Goal: Transaction & Acquisition: Purchase product/service

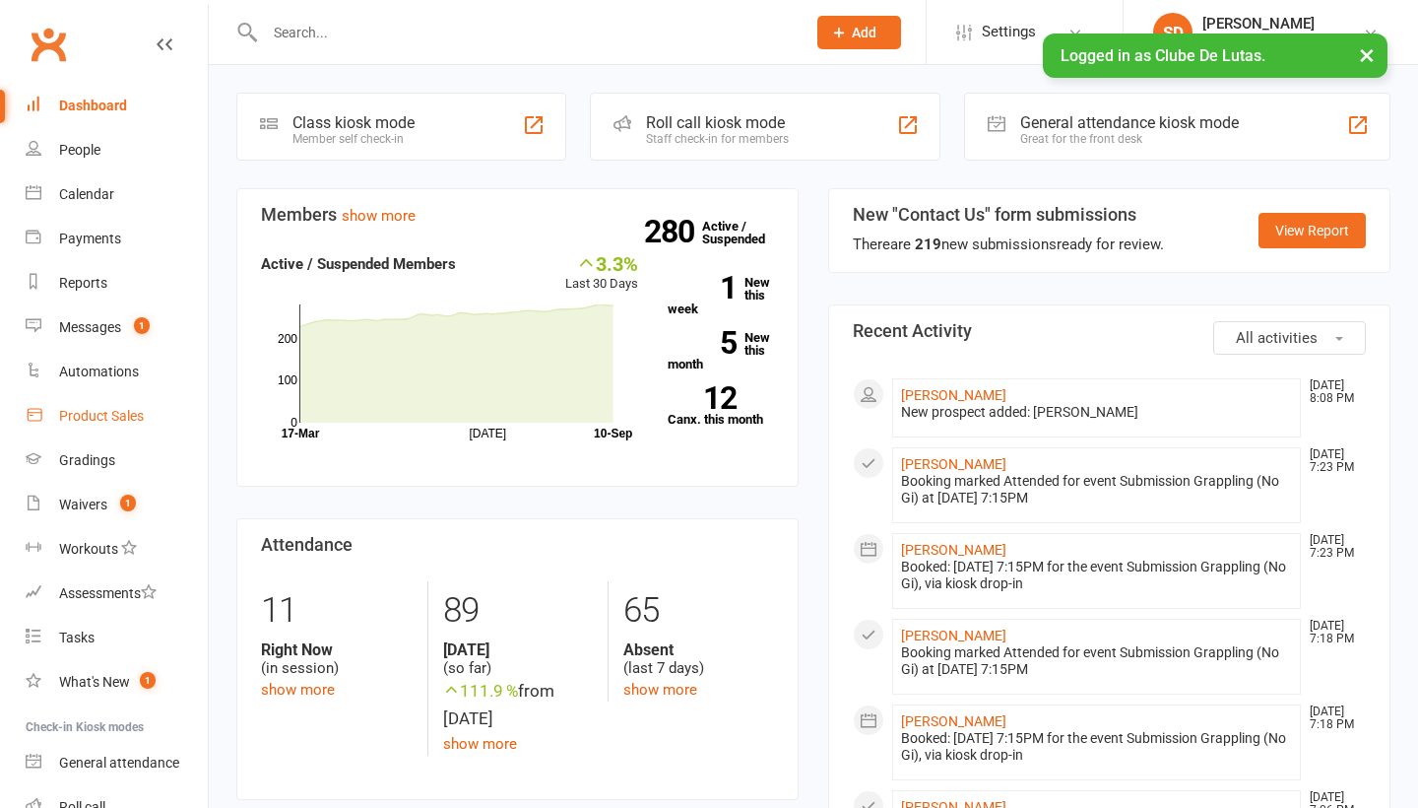
click at [68, 412] on div "Product Sales" at bounding box center [101, 416] width 85 height 16
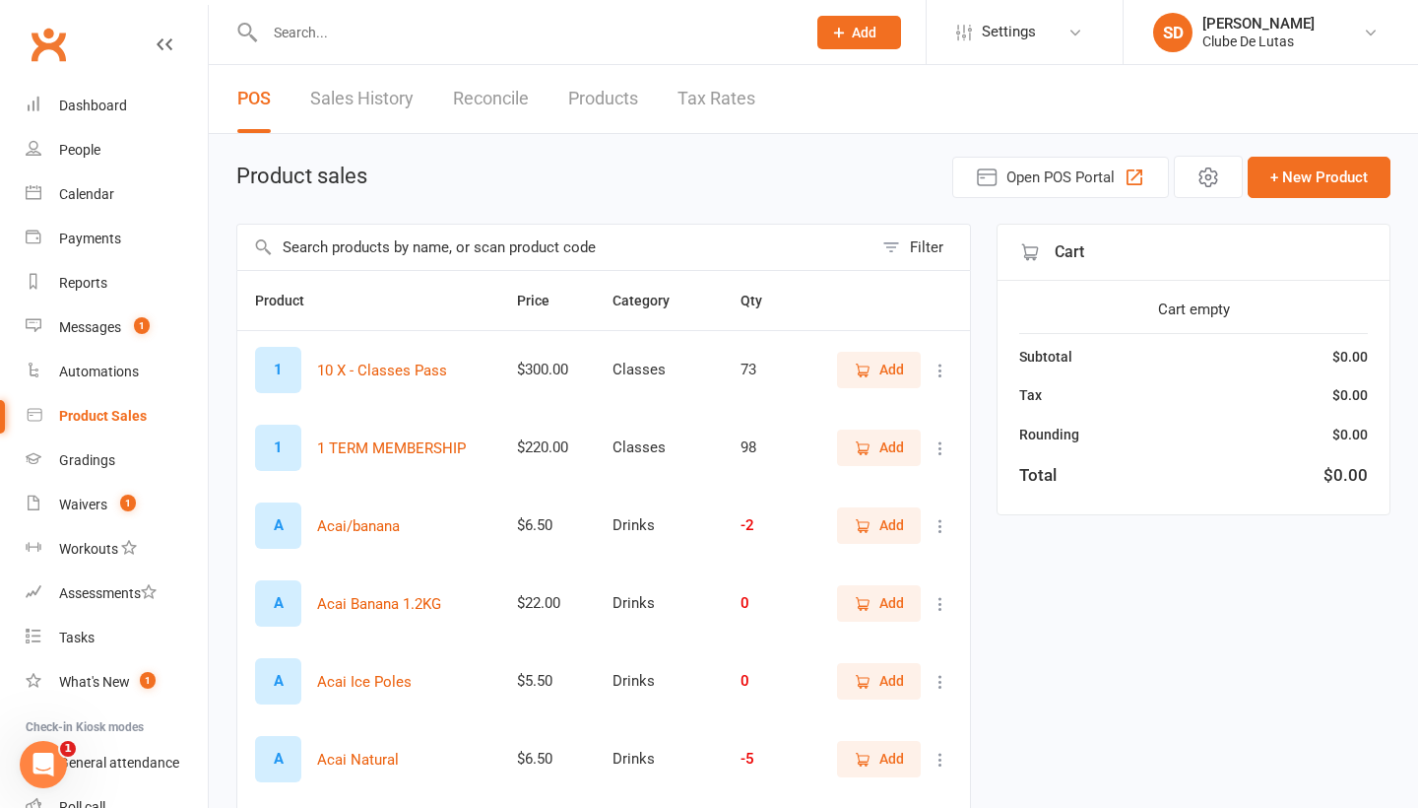
click at [350, 252] on input "text" at bounding box center [554, 247] width 635 height 45
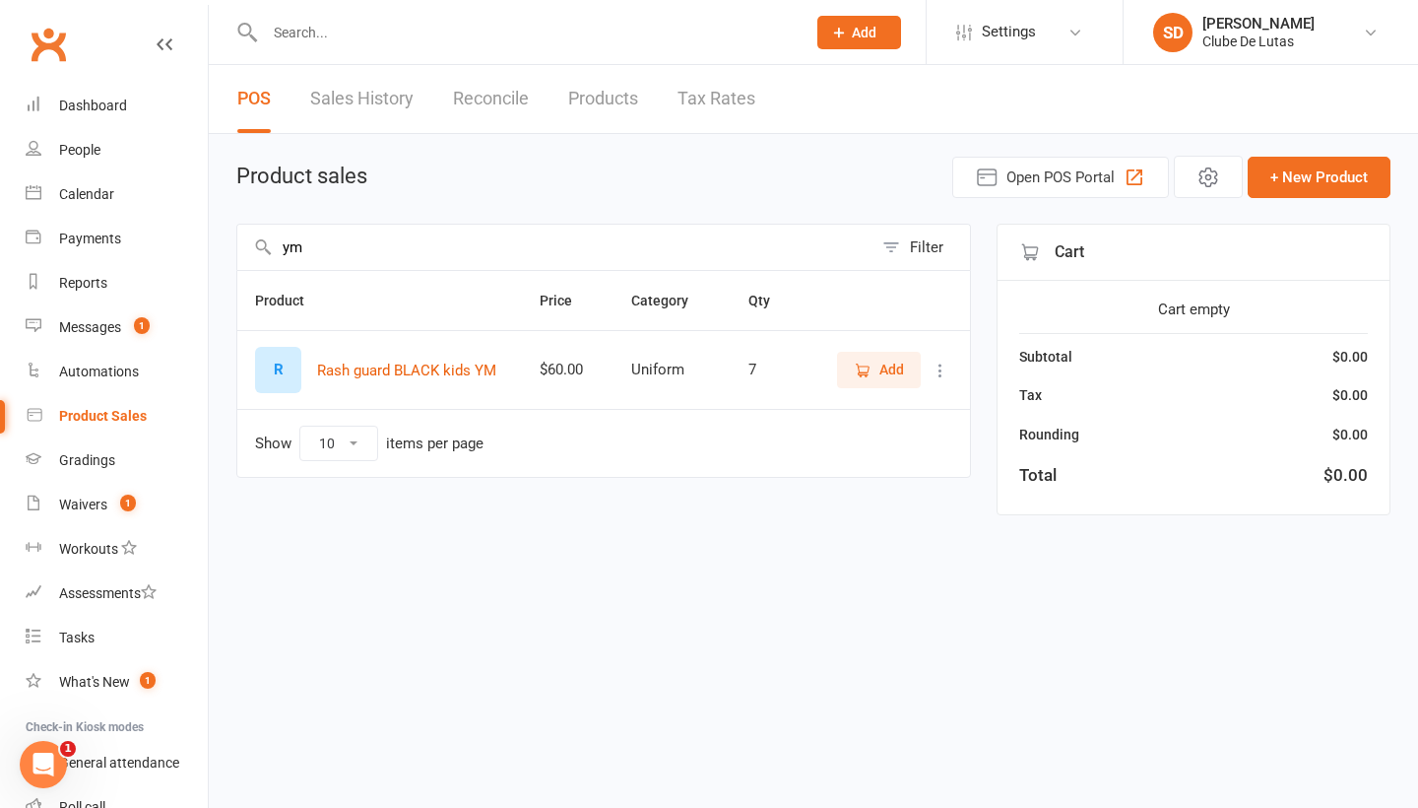
type input "ym"
click at [873, 377] on span "Add" at bounding box center [879, 370] width 50 height 22
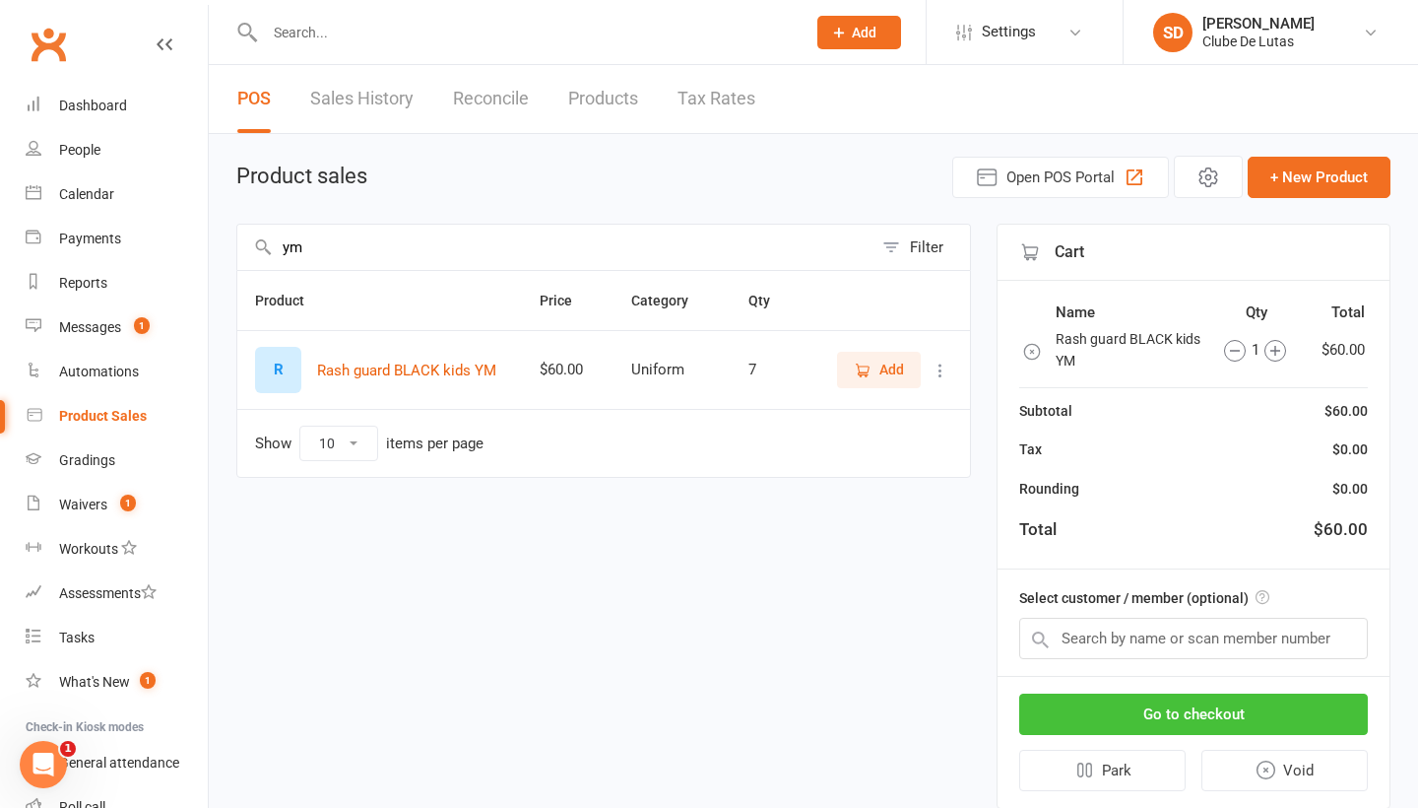
click at [1110, 726] on button "Go to checkout" at bounding box center [1194, 713] width 349 height 41
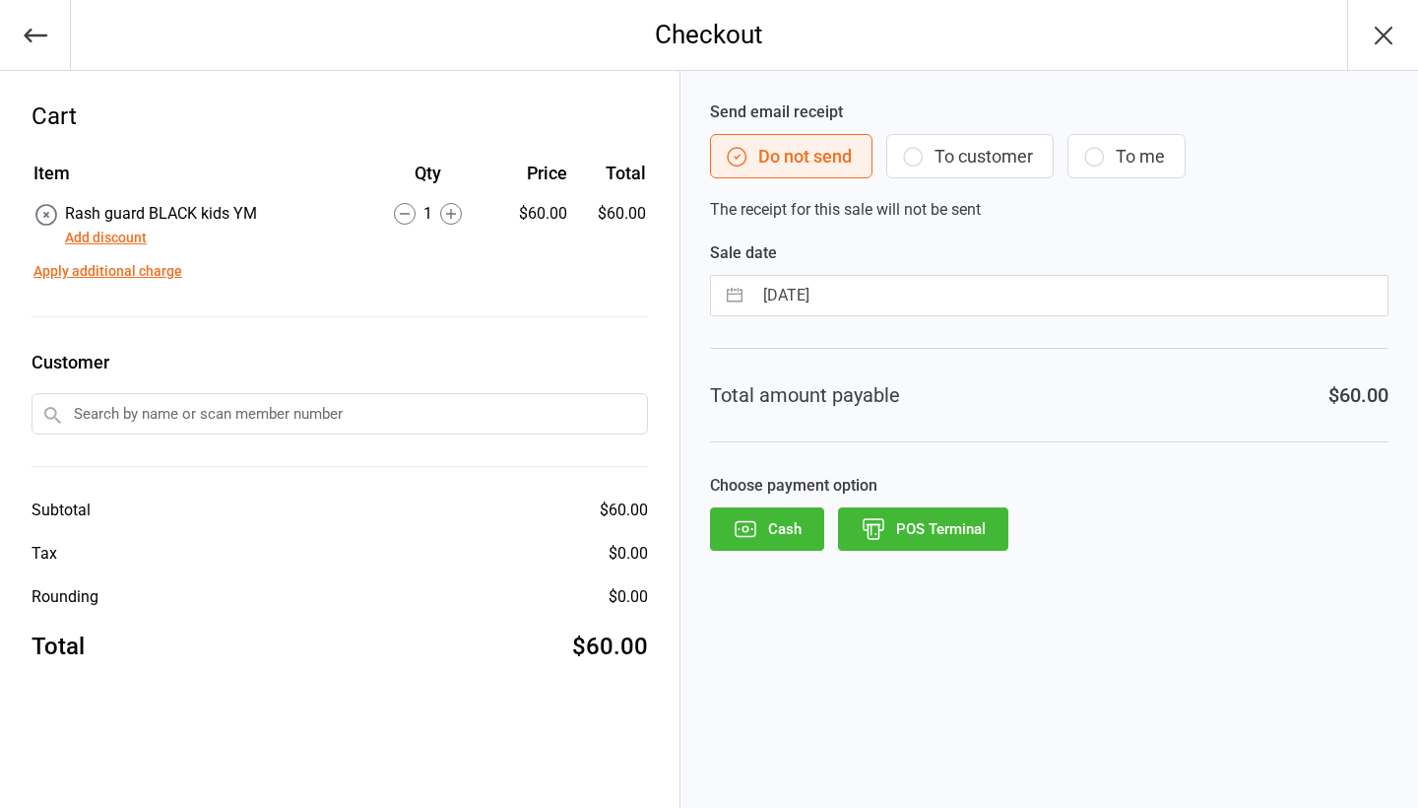
click at [952, 515] on button "POS Terminal" at bounding box center [923, 528] width 170 height 43
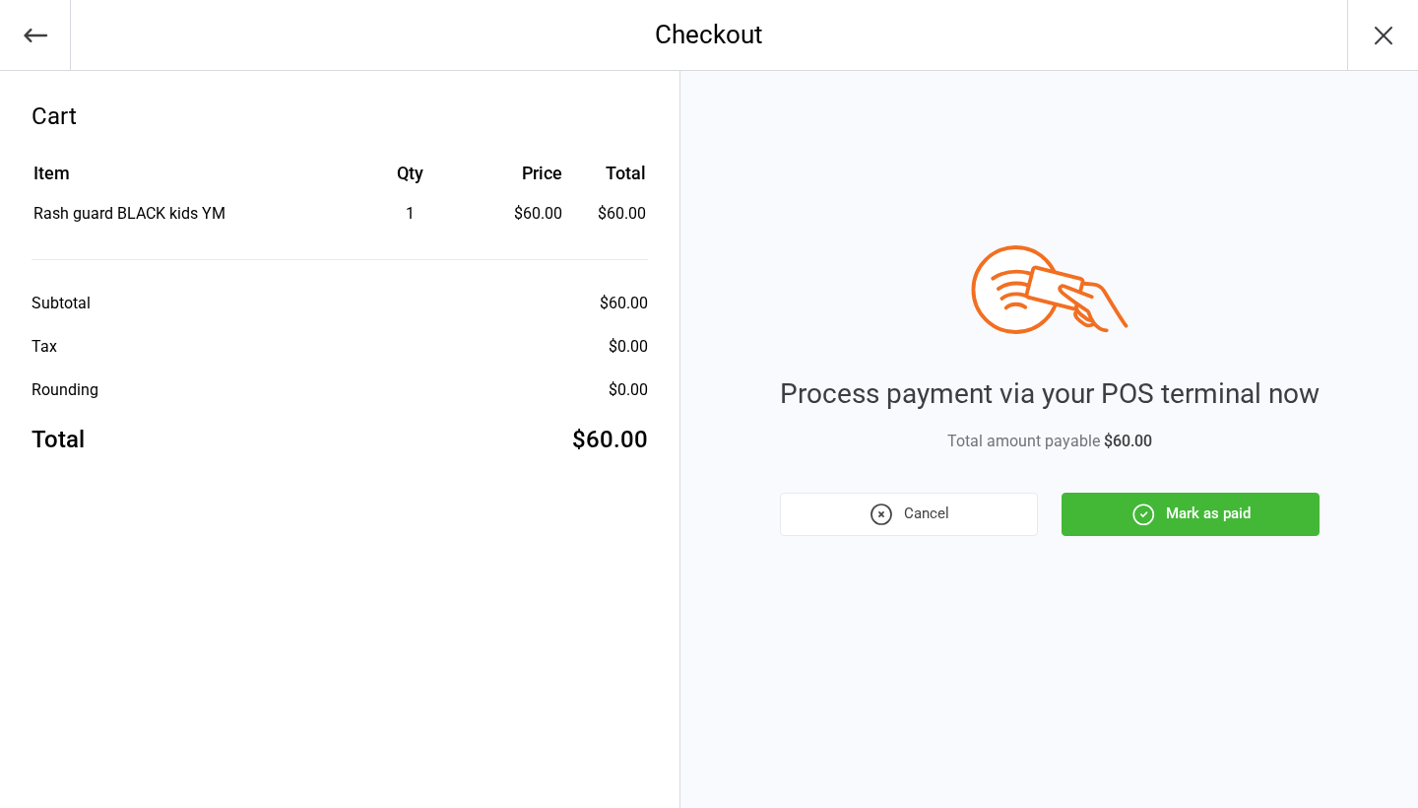
click at [1148, 506] on icon "button" at bounding box center [1144, 514] width 26 height 26
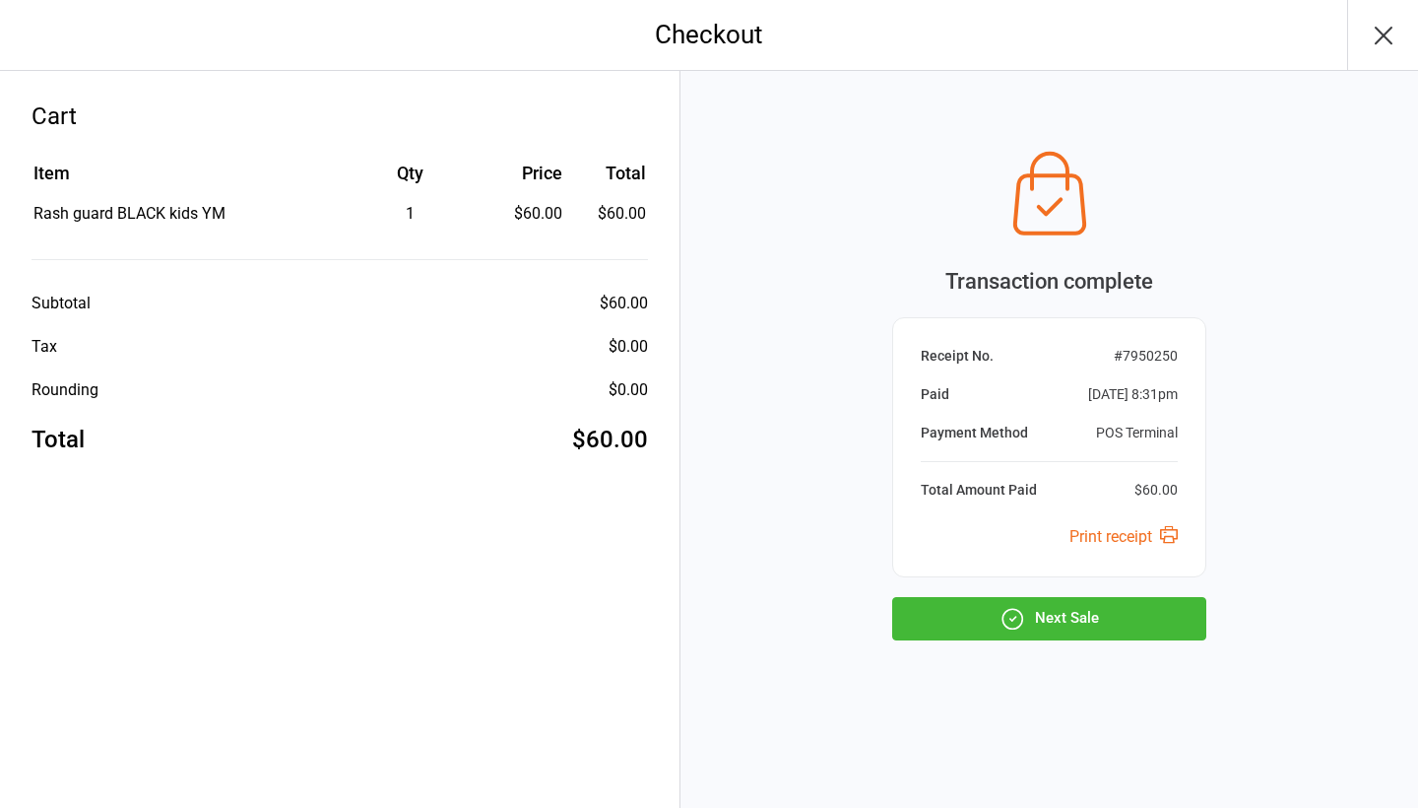
click at [1083, 619] on button "Next Sale" at bounding box center [1049, 618] width 314 height 43
